Goal: Navigation & Orientation: Find specific page/section

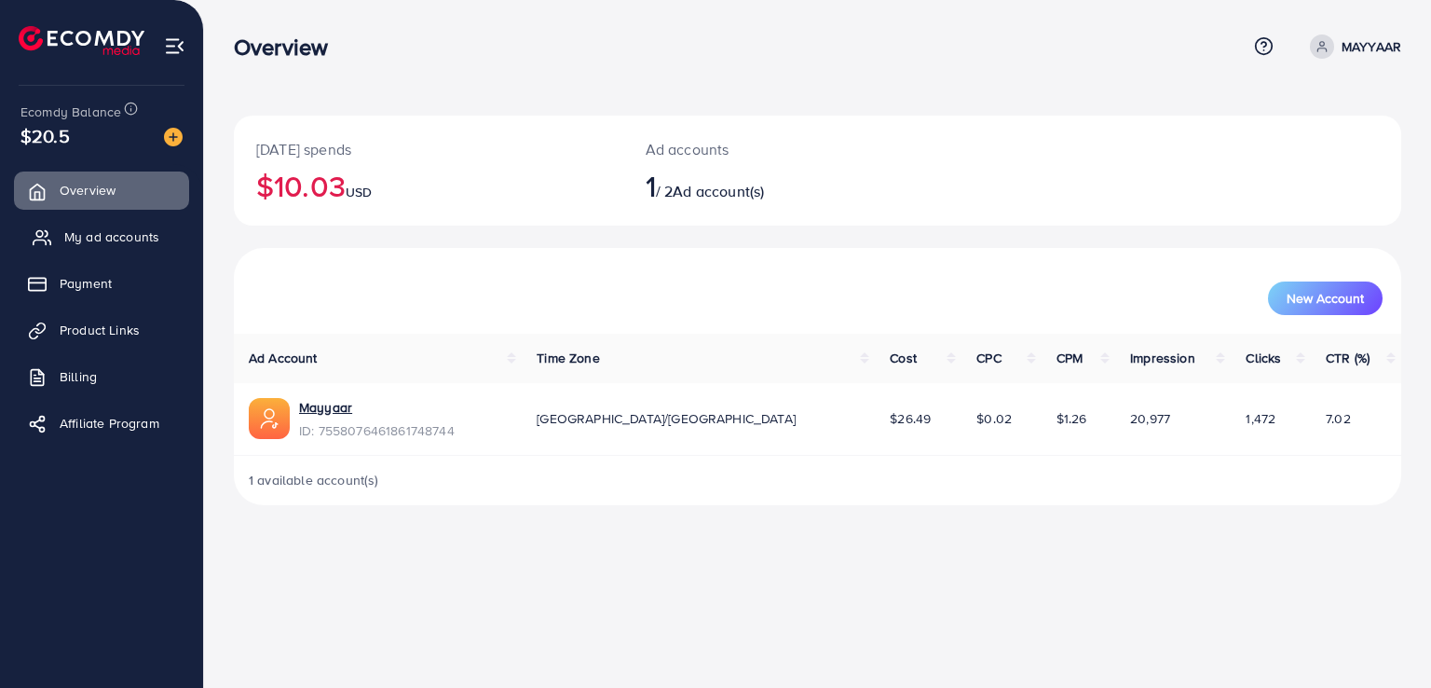
click at [59, 232] on link "My ad accounts" at bounding box center [101, 236] width 175 height 37
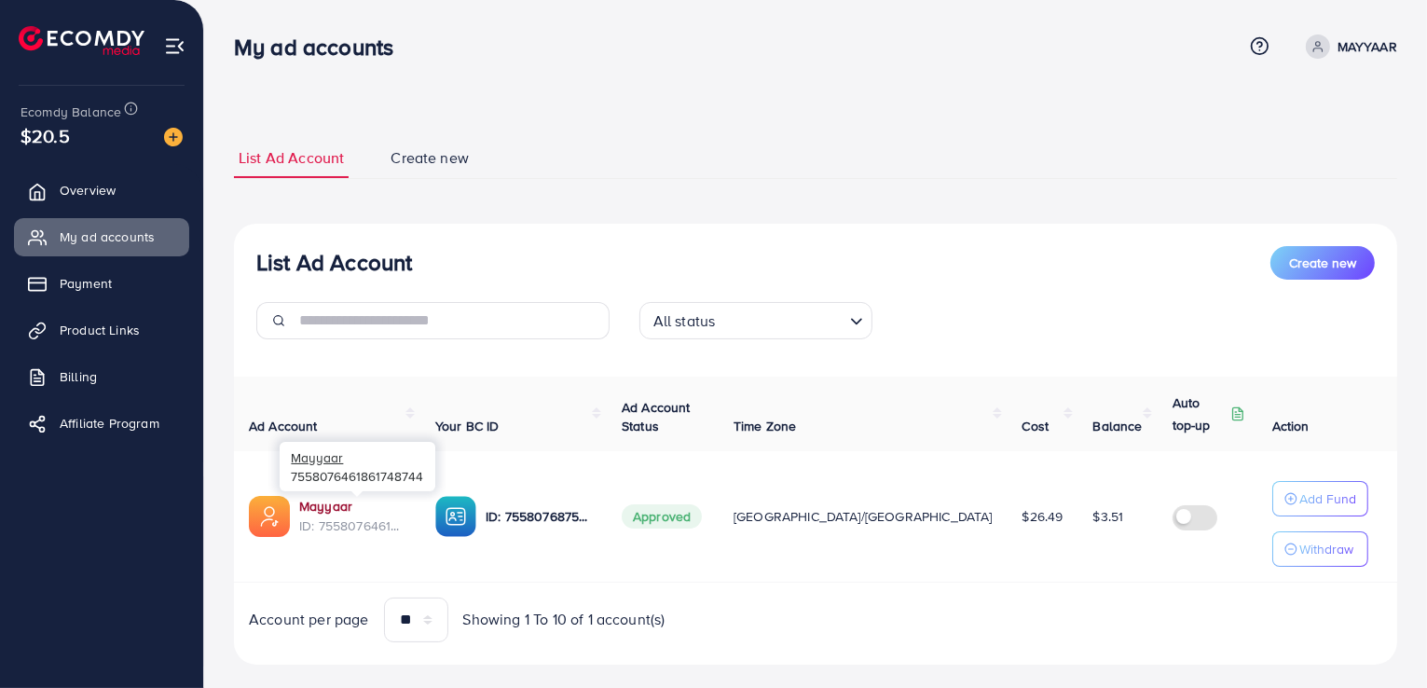
click at [309, 503] on link "Mayyaar" at bounding box center [325, 506] width 53 height 19
